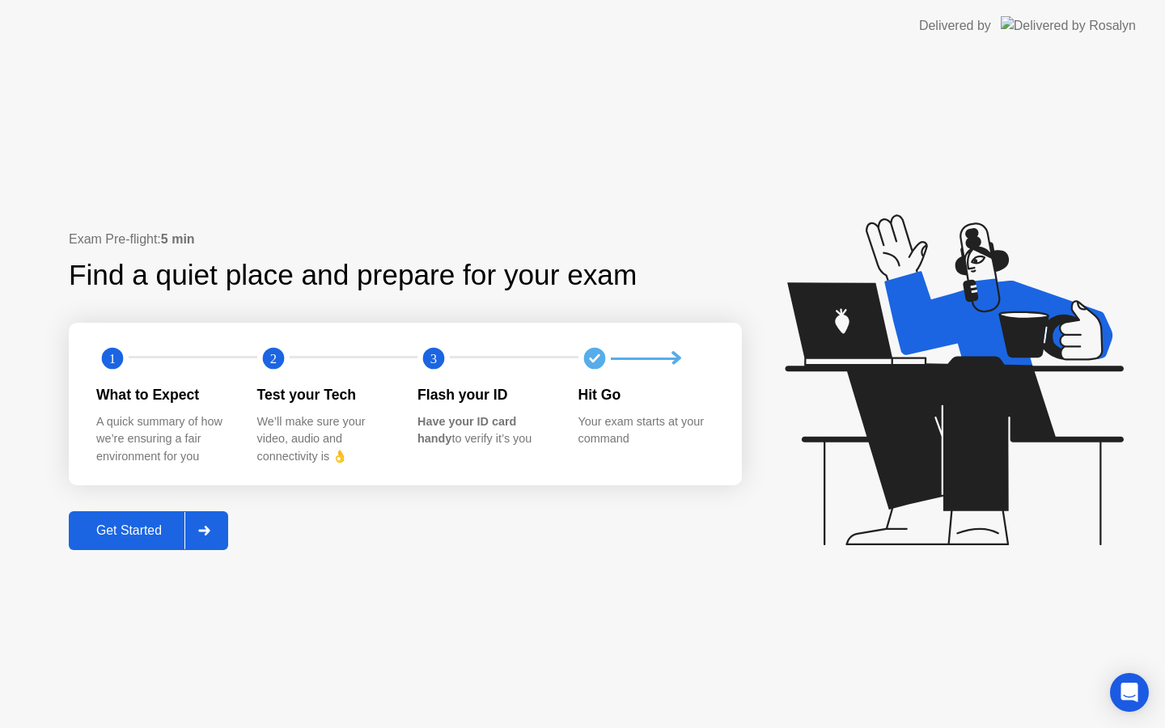
click at [152, 524] on div "Get Started" at bounding box center [129, 531] width 111 height 15
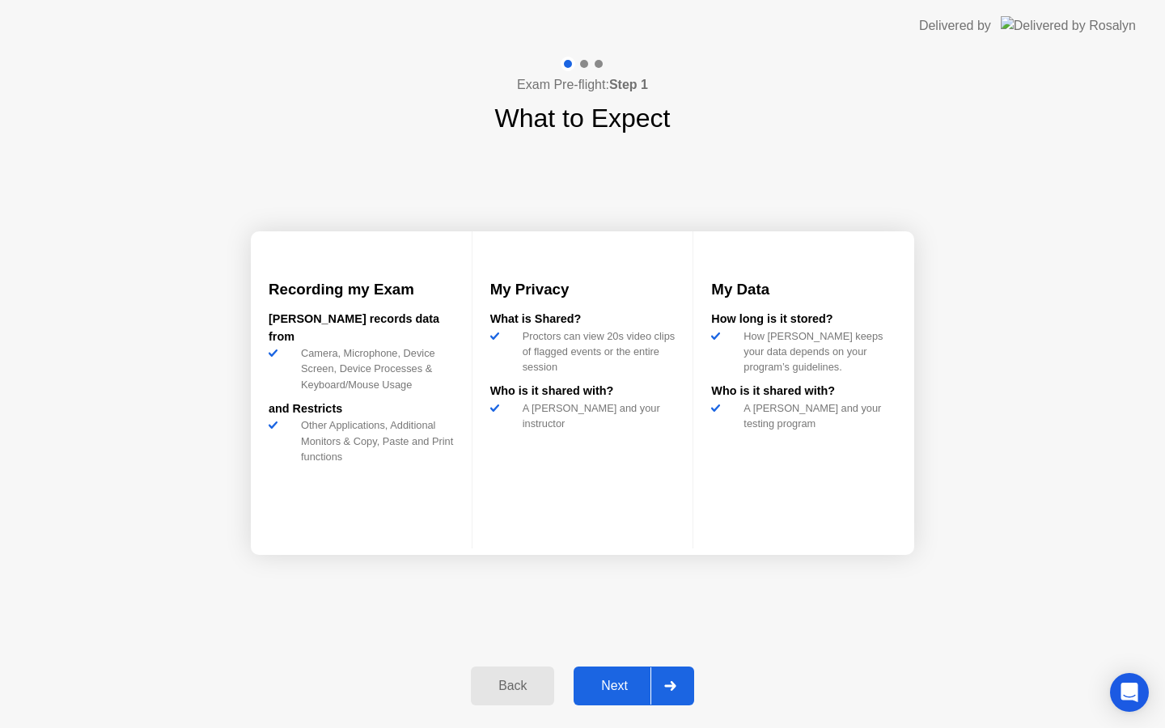
click at [618, 679] on div "Next" at bounding box center [615, 686] width 72 height 15
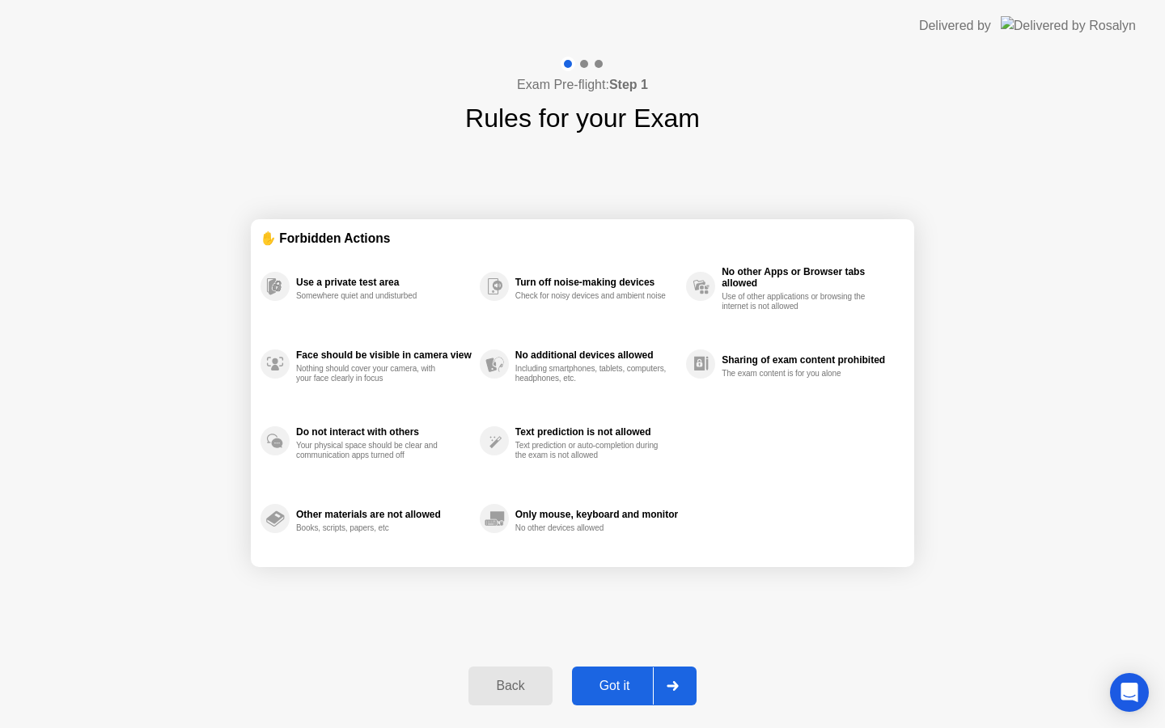
click at [614, 673] on button "Got it" at bounding box center [634, 686] width 125 height 39
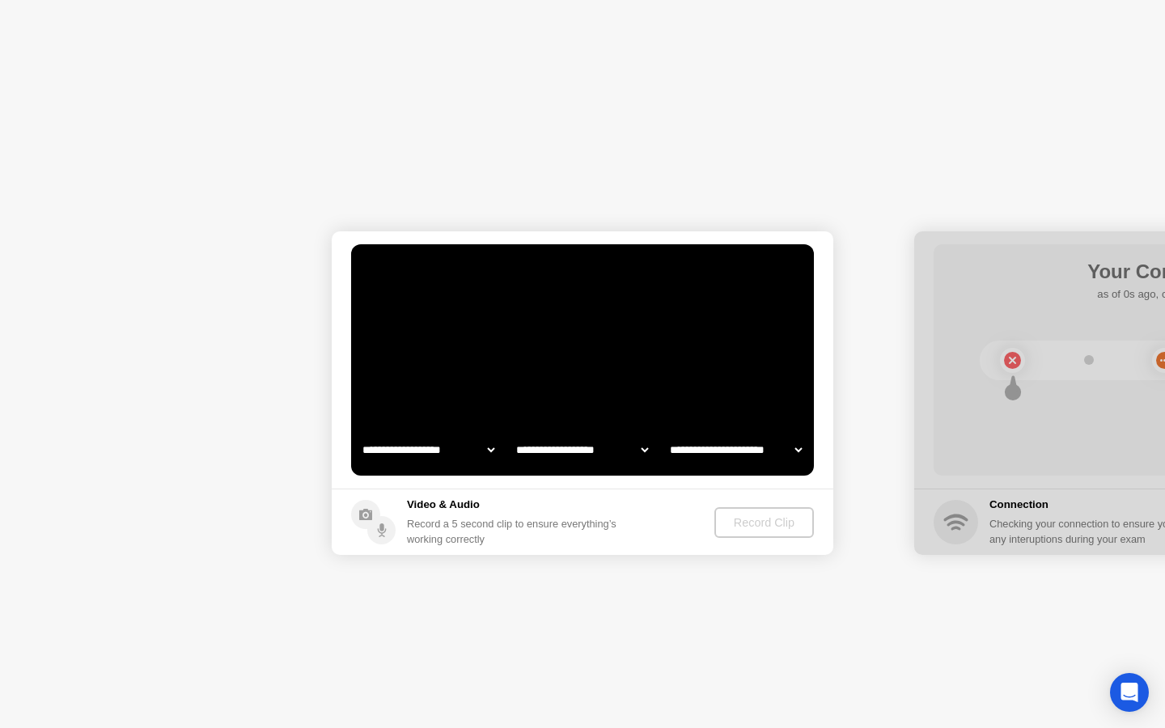
select select "**********"
select select "*******"
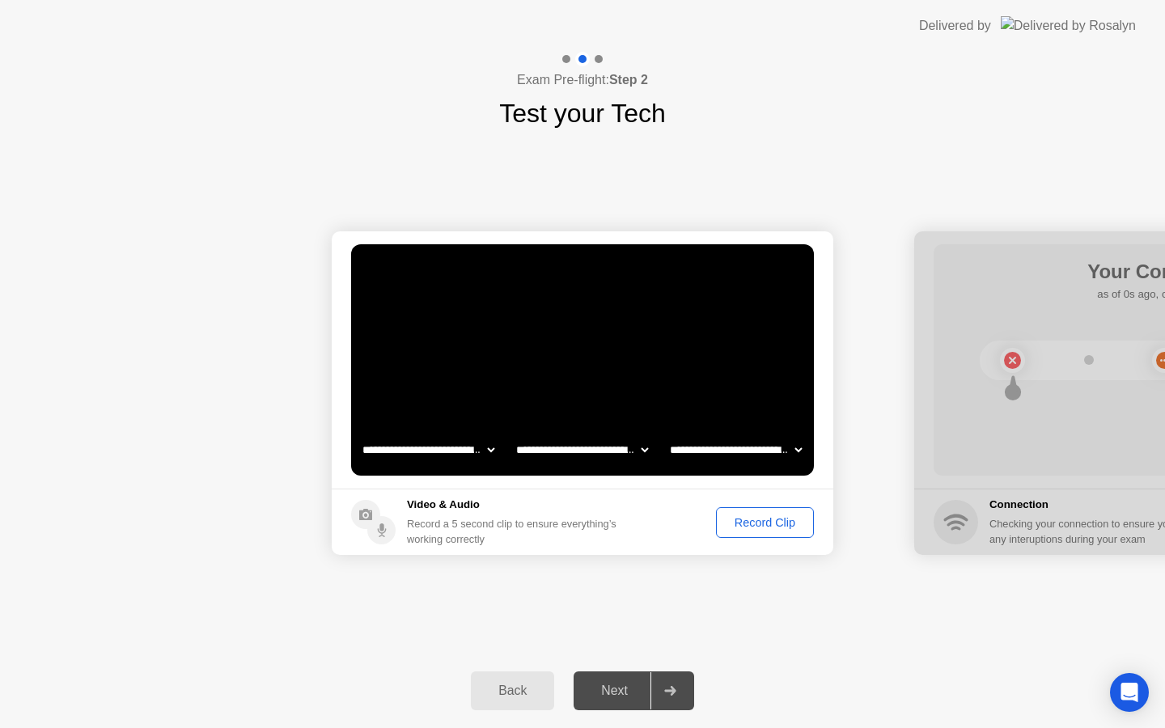
click at [744, 520] on div "Record Clip" at bounding box center [765, 522] width 87 height 13
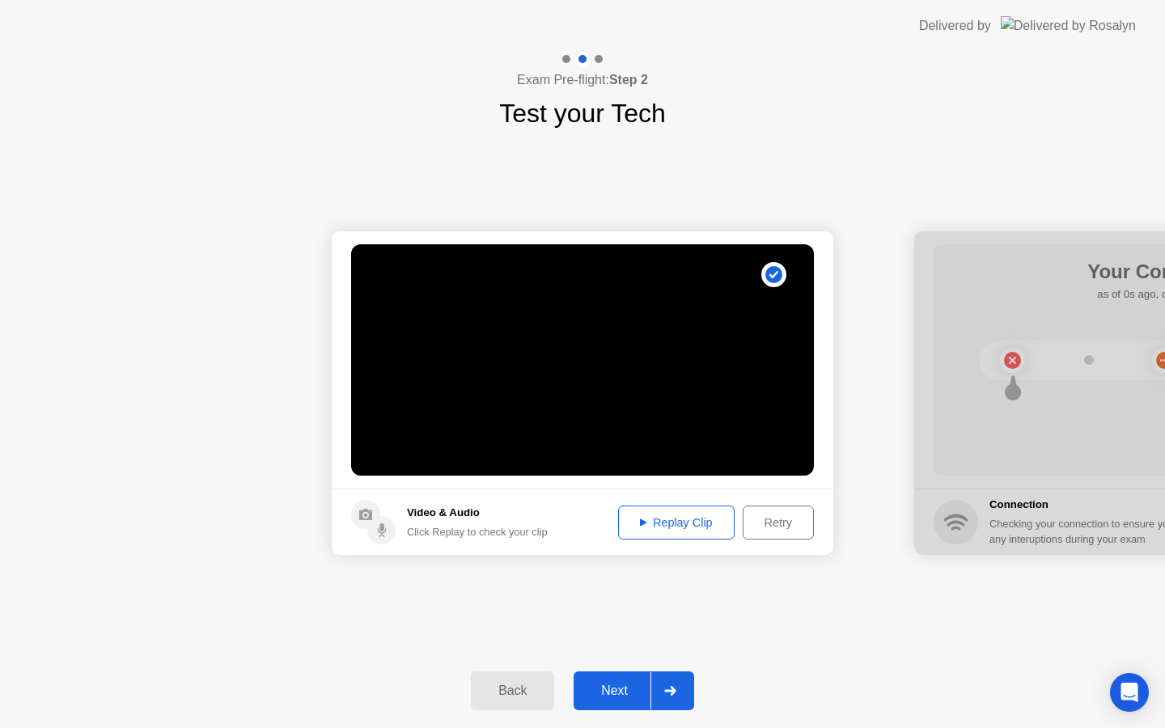
click at [660, 522] on div "Replay Clip" at bounding box center [676, 522] width 105 height 13
click at [613, 694] on div "Next" at bounding box center [615, 691] width 72 height 15
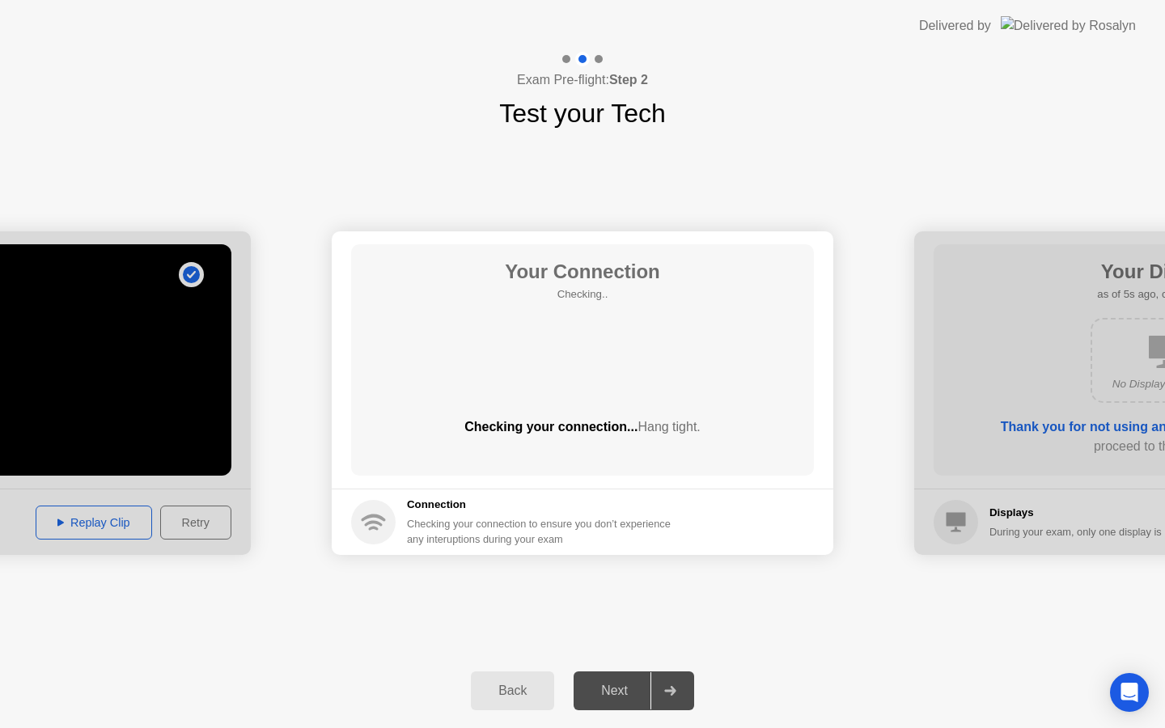
click at [844, 196] on div "**********" at bounding box center [582, 393] width 1165 height 521
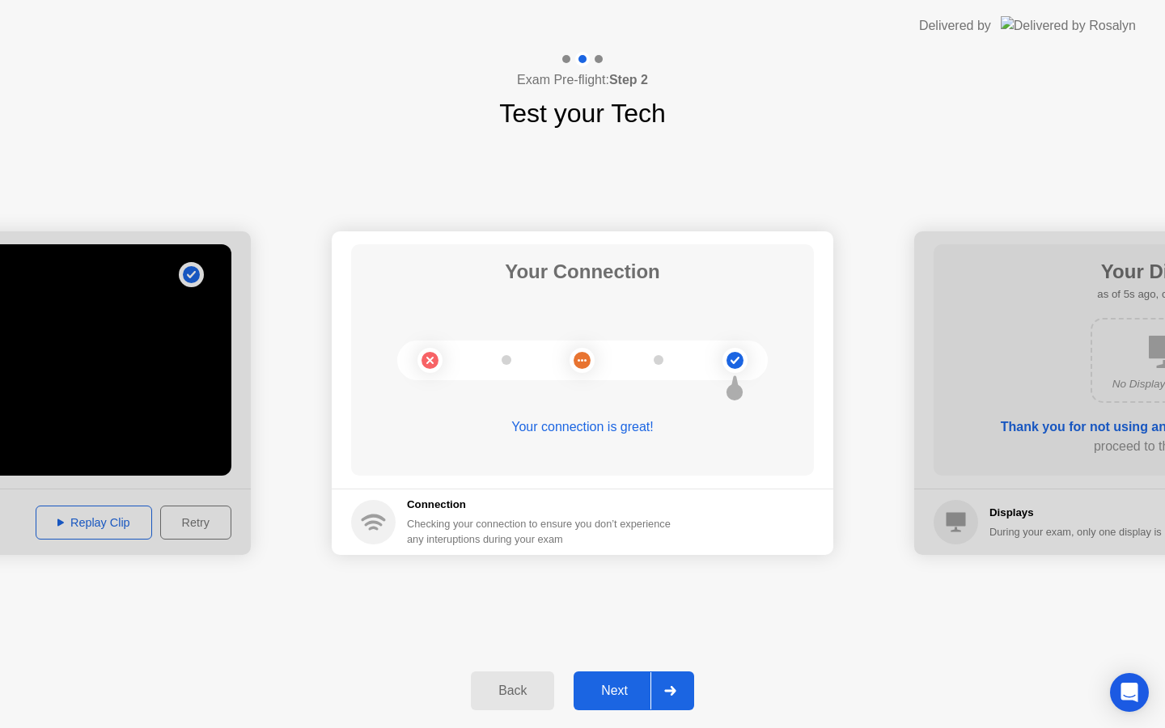
click at [613, 687] on div "Next" at bounding box center [615, 691] width 72 height 15
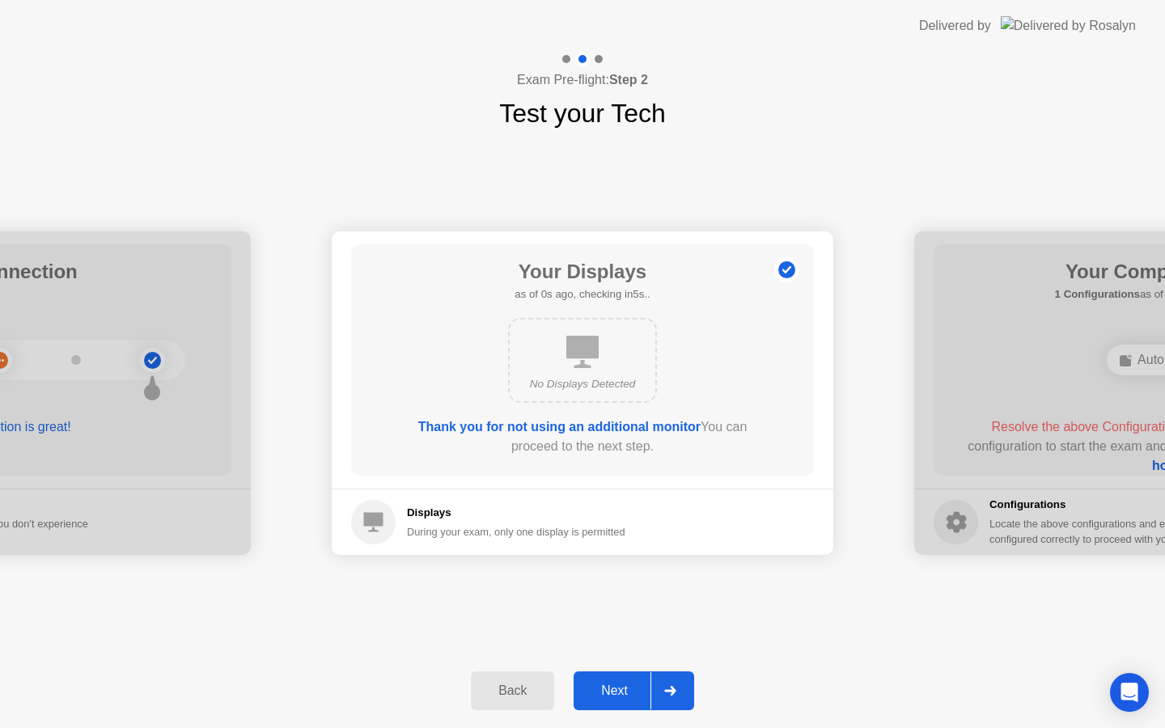
click at [609, 689] on div "Next" at bounding box center [615, 691] width 72 height 15
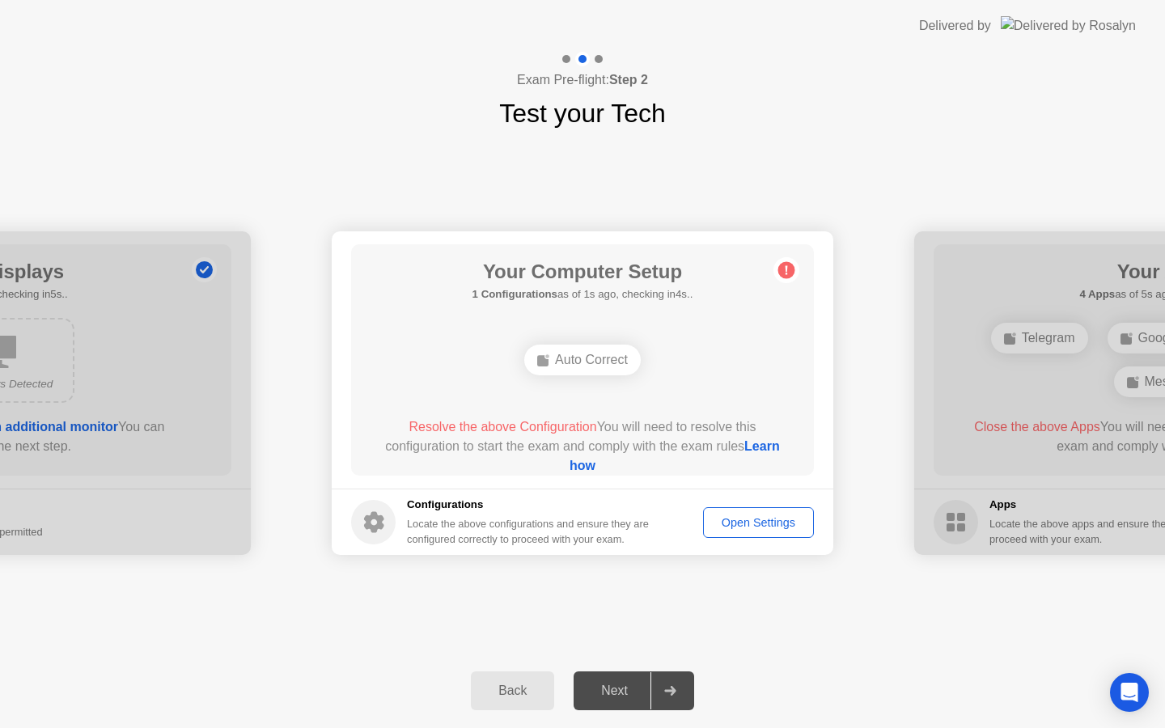
click at [757, 521] on div "Open Settings" at bounding box center [759, 522] width 100 height 13
click at [591, 463] on link "Learn how" at bounding box center [675, 455] width 210 height 33
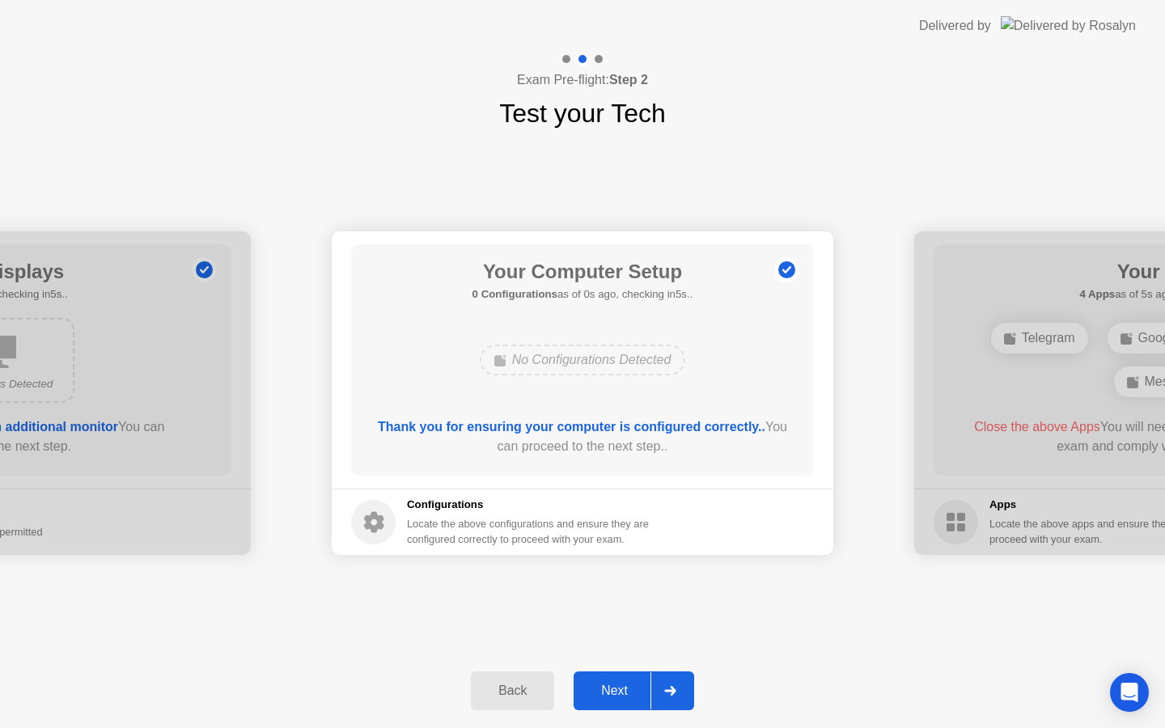
click at [628, 697] on div "Next" at bounding box center [615, 691] width 72 height 15
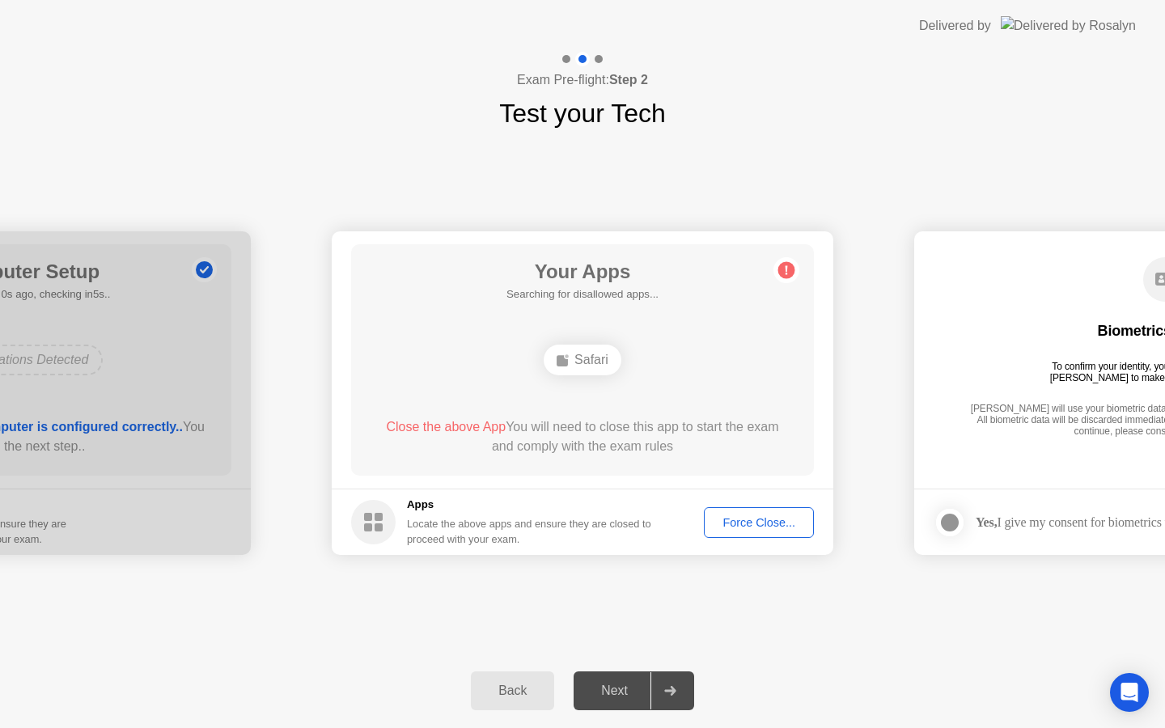
click at [633, 416] on div "Your Apps Searching for disallowed apps... Safari Close the above App You will …" at bounding box center [582, 359] width 463 height 231
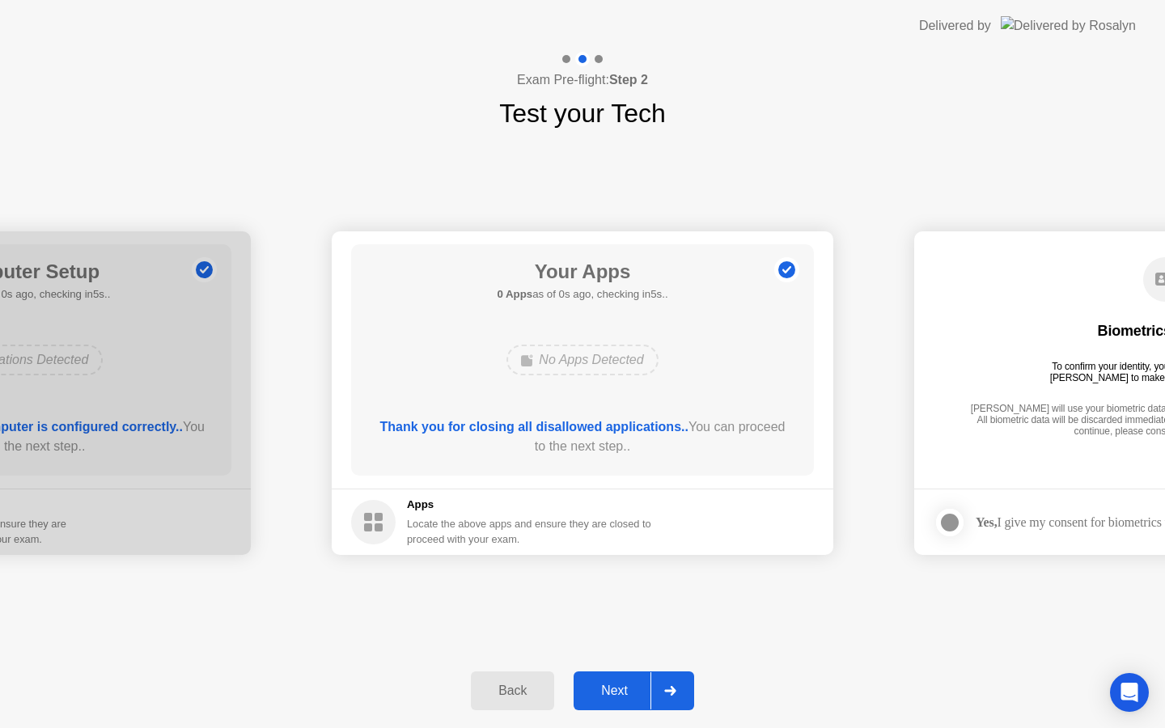
click at [605, 687] on div "Next" at bounding box center [615, 691] width 72 height 15
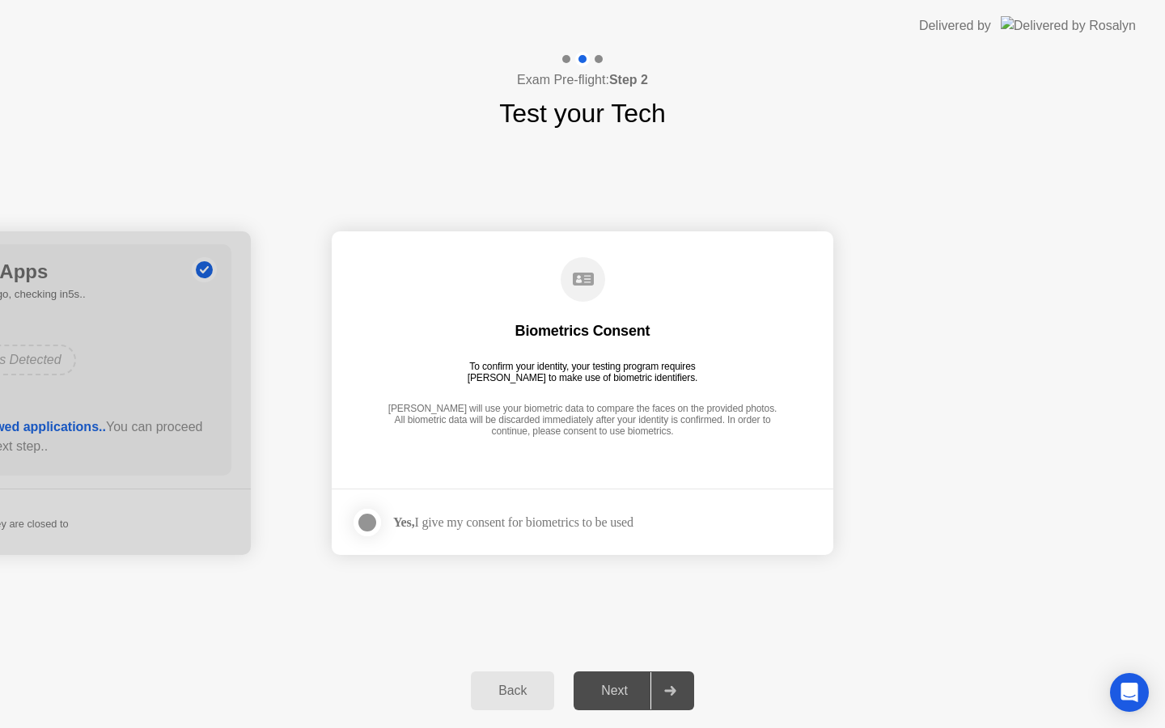
click at [545, 532] on div "Yes, I give my consent for biometrics to be used" at bounding box center [492, 523] width 282 height 32
click at [370, 521] on div at bounding box center [367, 522] width 19 height 19
click at [634, 694] on div "Next" at bounding box center [615, 691] width 72 height 15
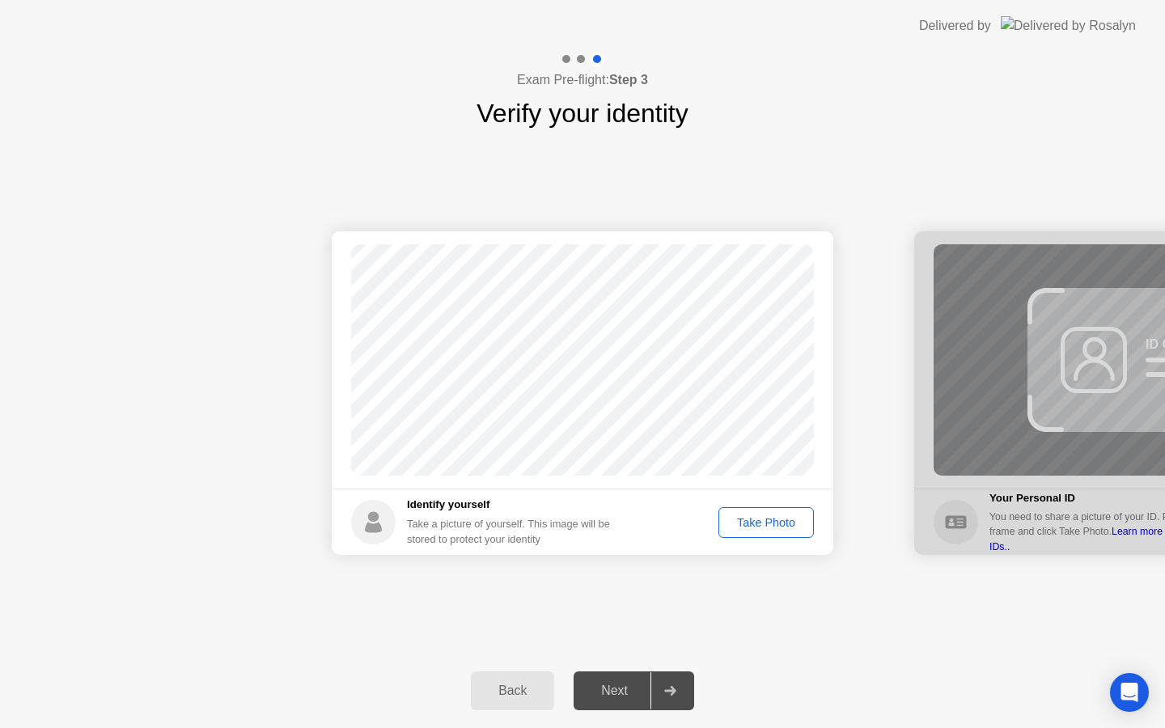
click at [762, 519] on div "Take Photo" at bounding box center [766, 522] width 84 height 13
click at [608, 688] on div "Next" at bounding box center [615, 691] width 72 height 15
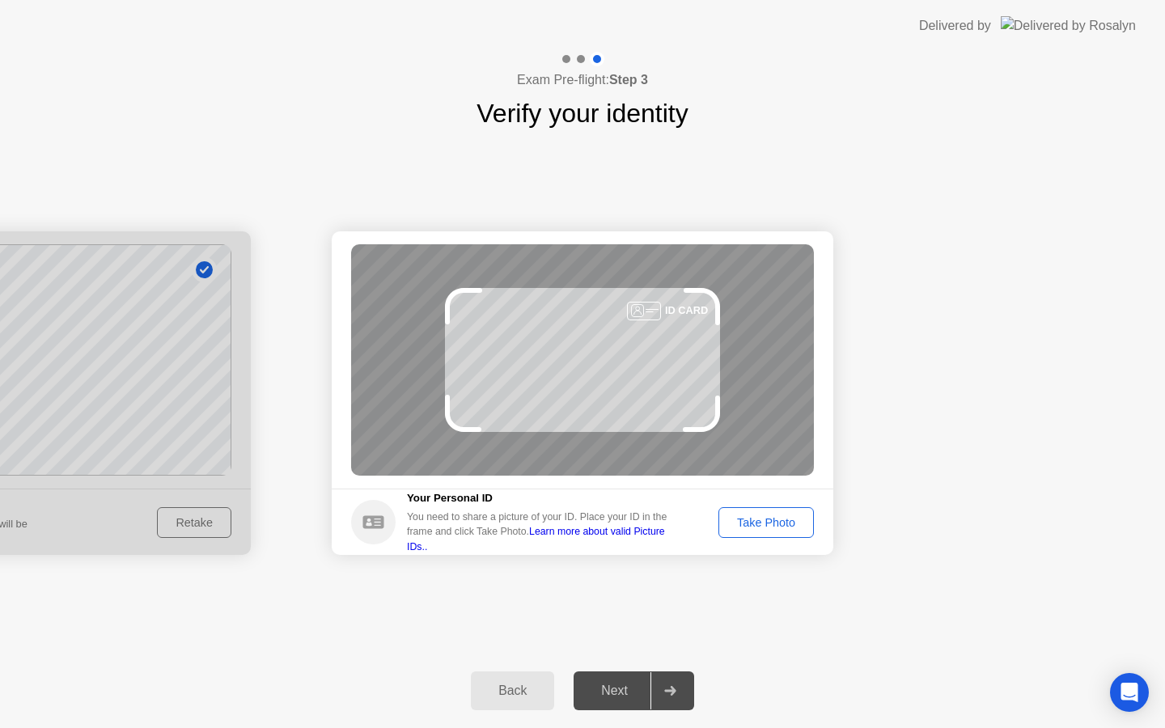
click at [757, 529] on div "Take Photo" at bounding box center [766, 522] width 84 height 13
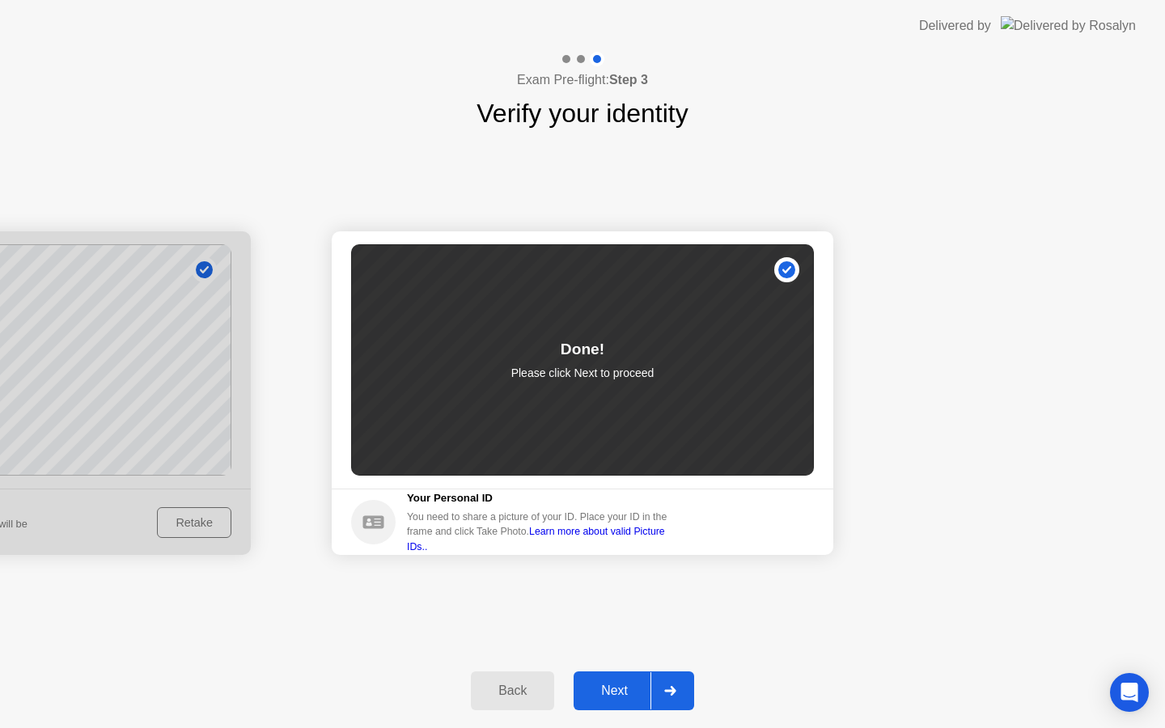
click at [617, 706] on button "Next" at bounding box center [634, 691] width 121 height 39
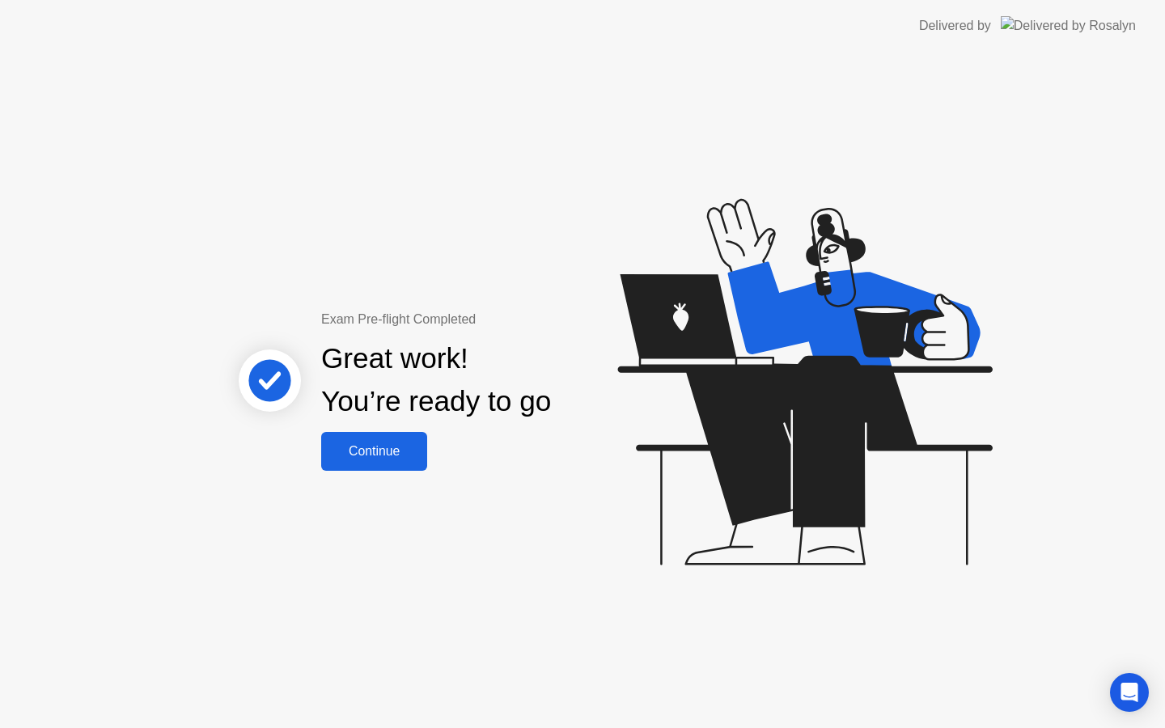
click at [392, 463] on button "Continue" at bounding box center [374, 451] width 106 height 39
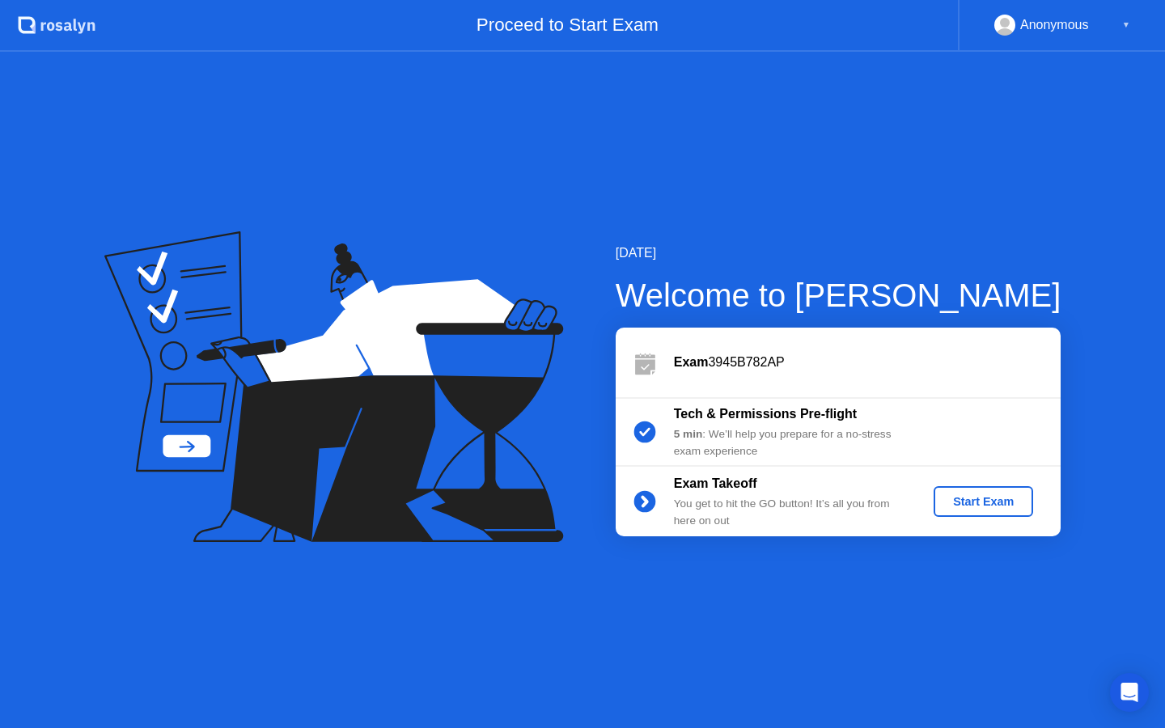
click at [990, 508] on div "Start Exam" at bounding box center [983, 501] width 87 height 13
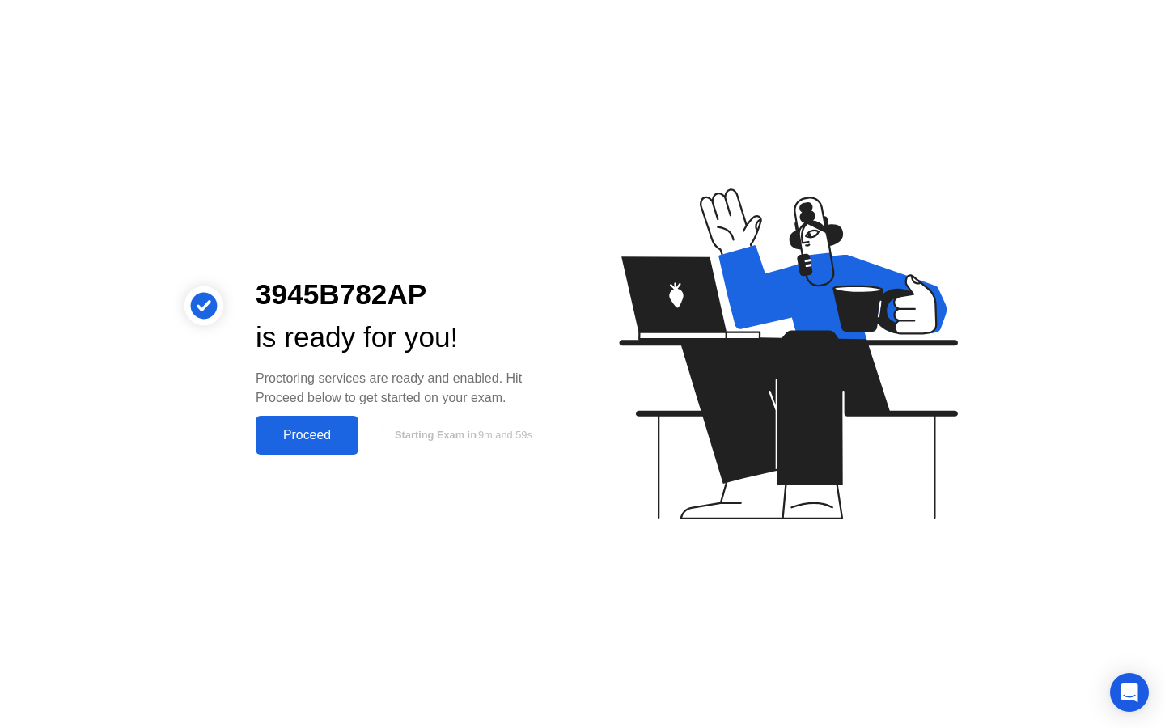
click at [325, 424] on button "Proceed" at bounding box center [307, 435] width 103 height 39
